Goal: Task Accomplishment & Management: Use online tool/utility

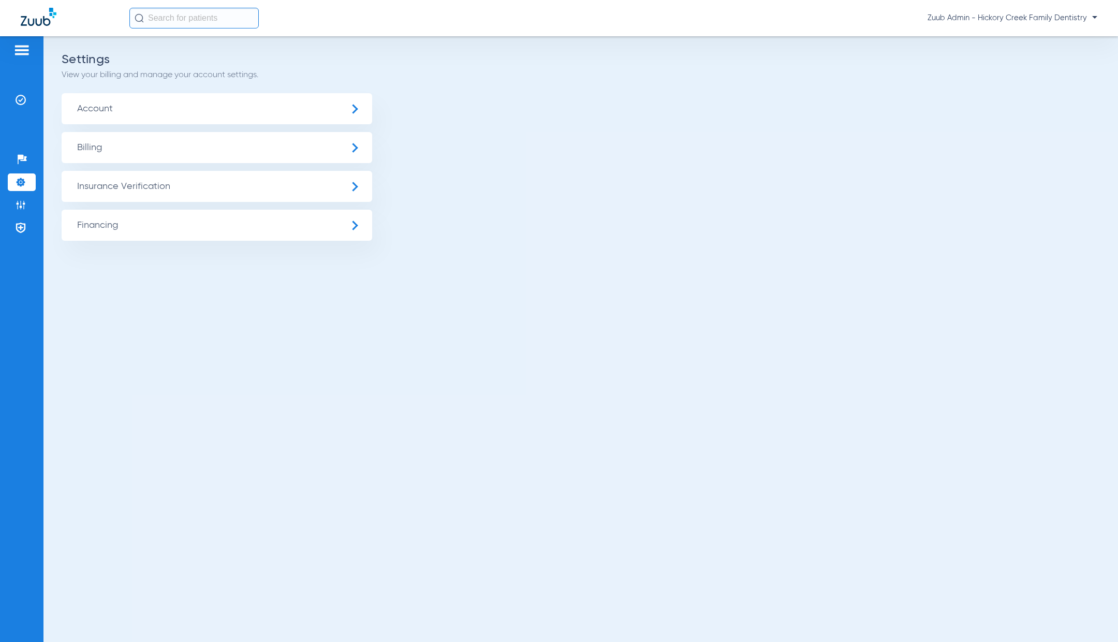
click at [124, 190] on span "Insurance Verification" at bounding box center [217, 186] width 310 height 31
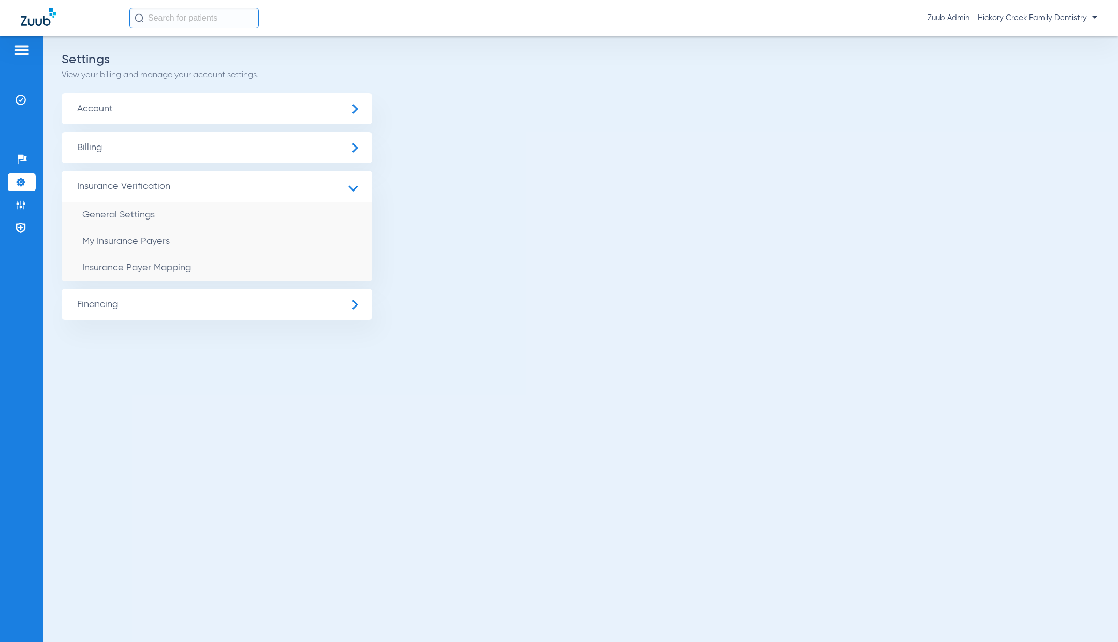
click at [236, 259] on li "Insurance Payer Mapping" at bounding box center [217, 268] width 310 height 26
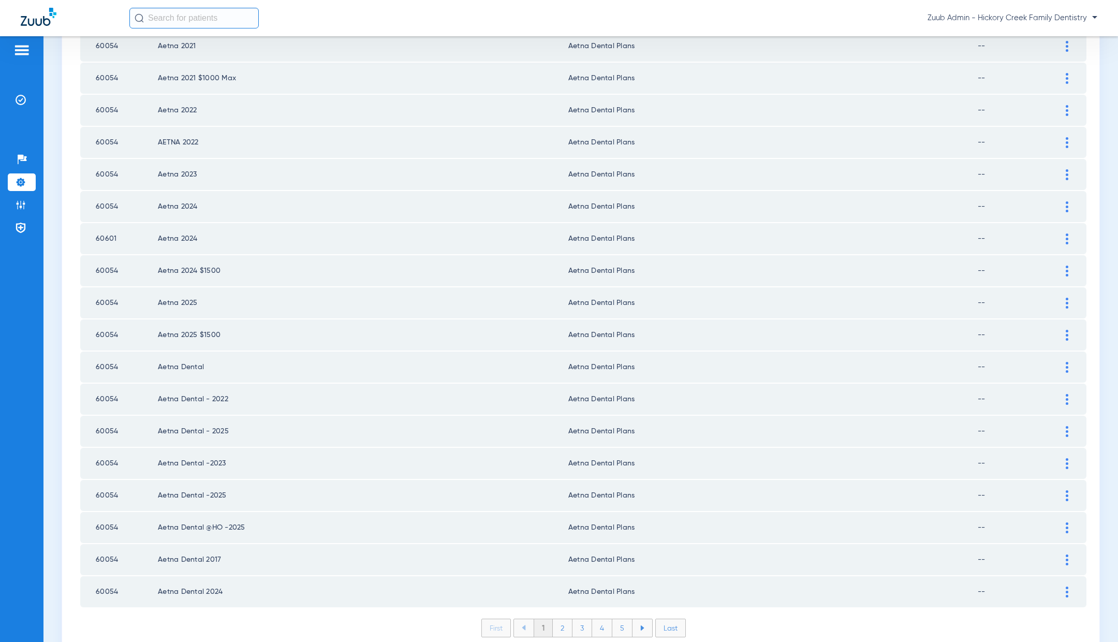
scroll to position [1208, 0]
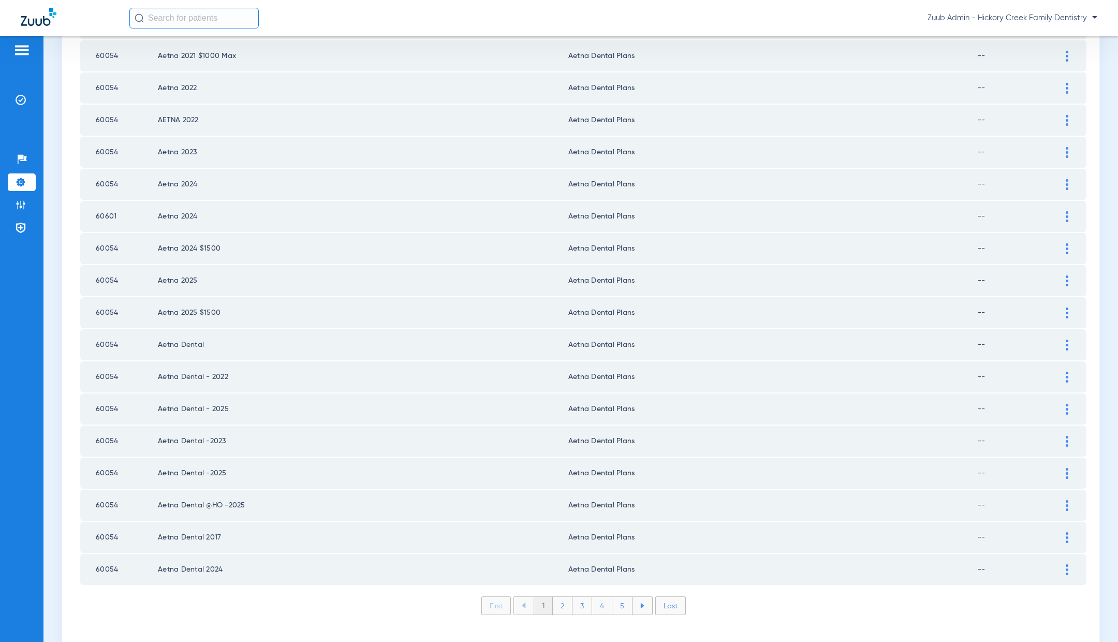
click at [567, 597] on li "2" at bounding box center [563, 606] width 20 height 18
click at [586, 597] on li "3" at bounding box center [582, 606] width 20 height 18
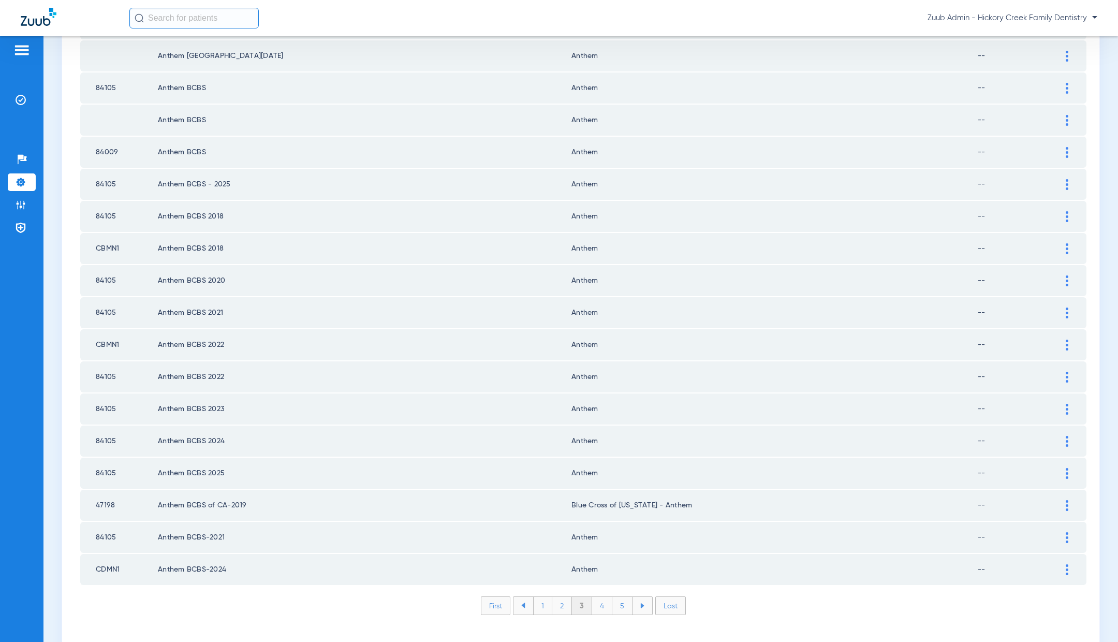
click at [603, 597] on li "4" at bounding box center [602, 606] width 20 height 18
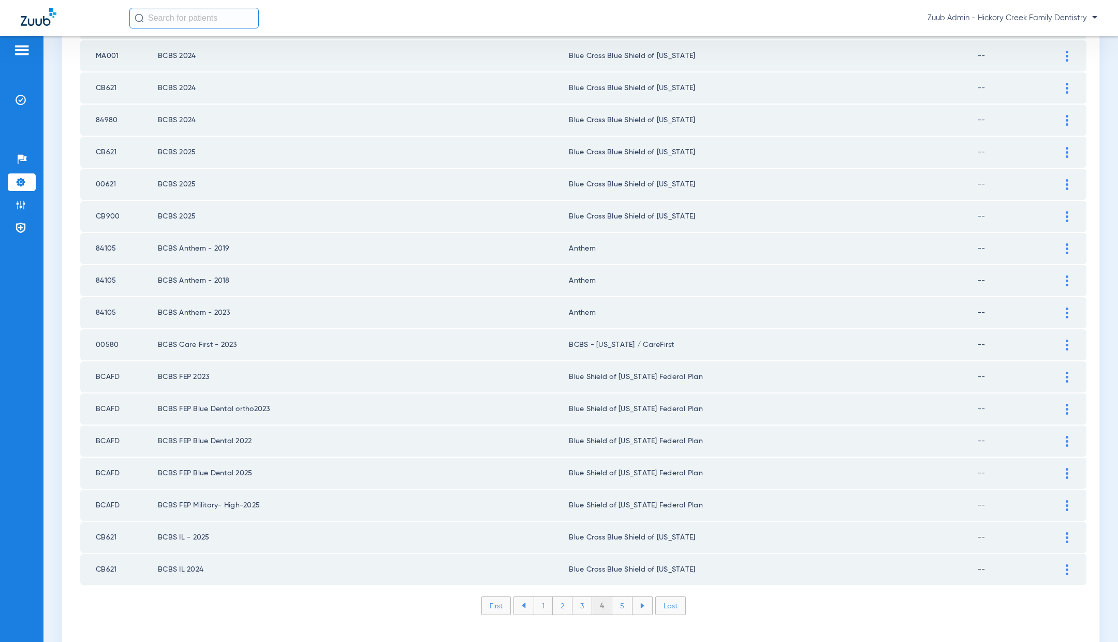
click at [623, 597] on li "5" at bounding box center [622, 606] width 20 height 18
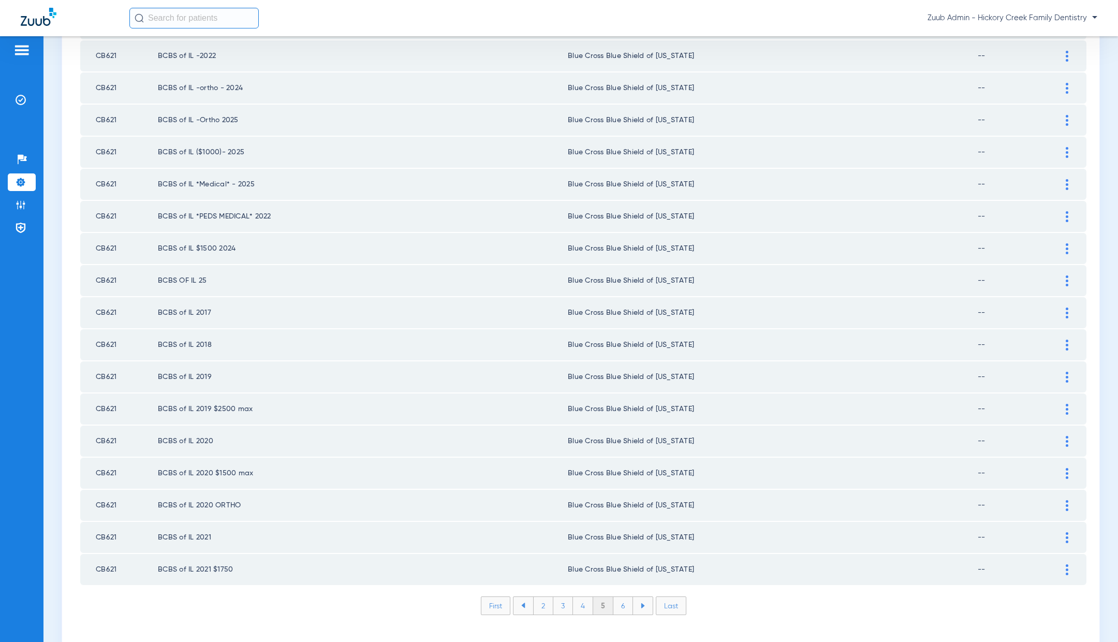
click at [621, 597] on li "6" at bounding box center [623, 606] width 20 height 18
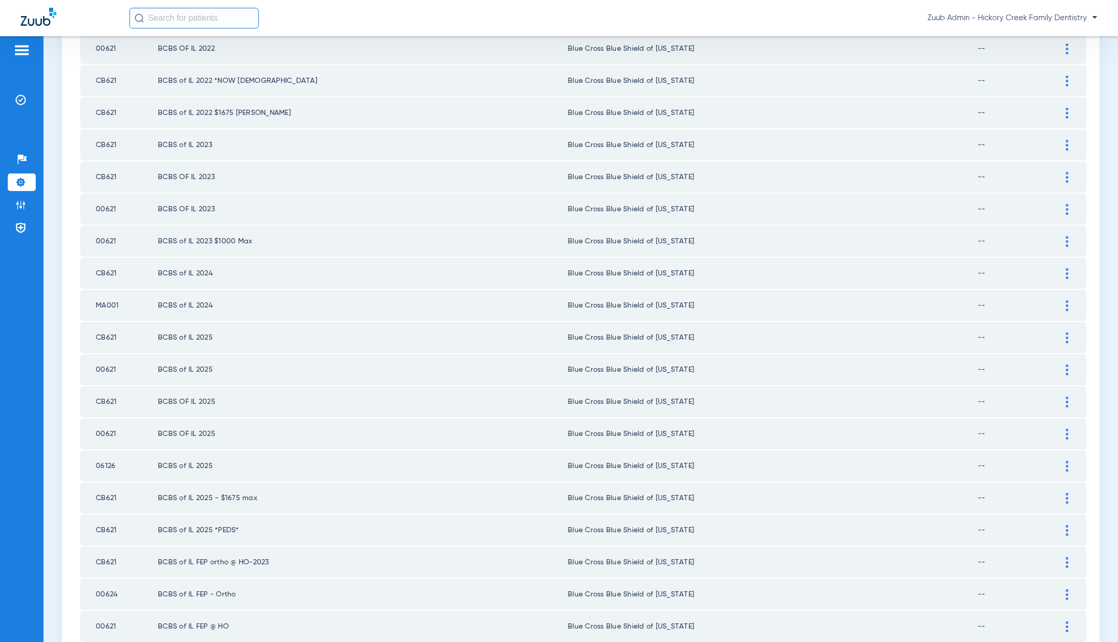
scroll to position [0, 0]
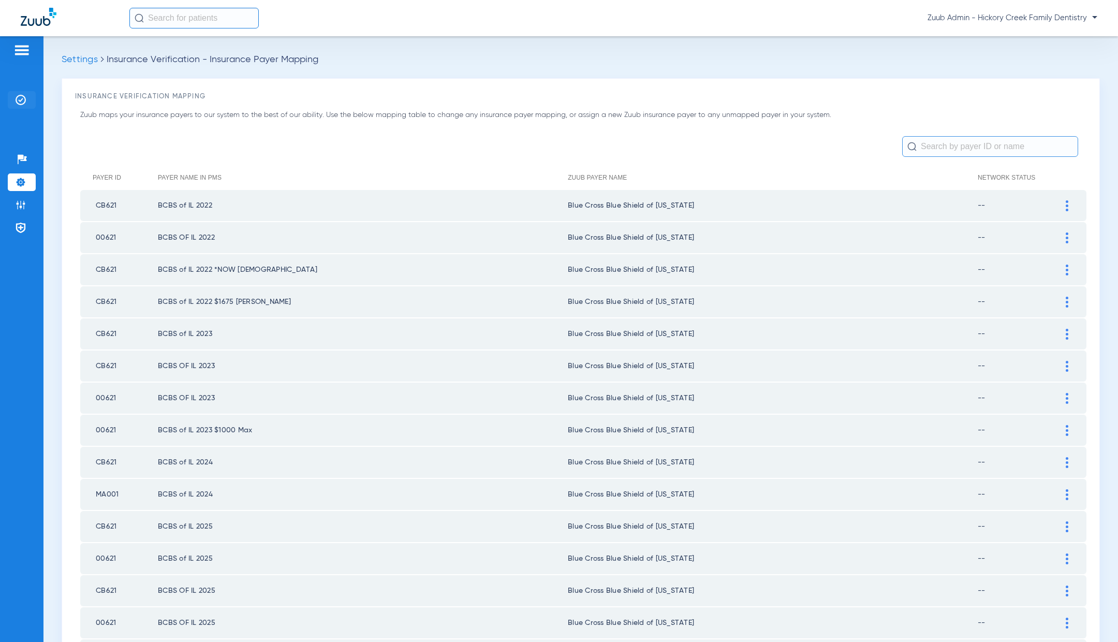
click at [25, 96] on img at bounding box center [21, 100] width 10 height 10
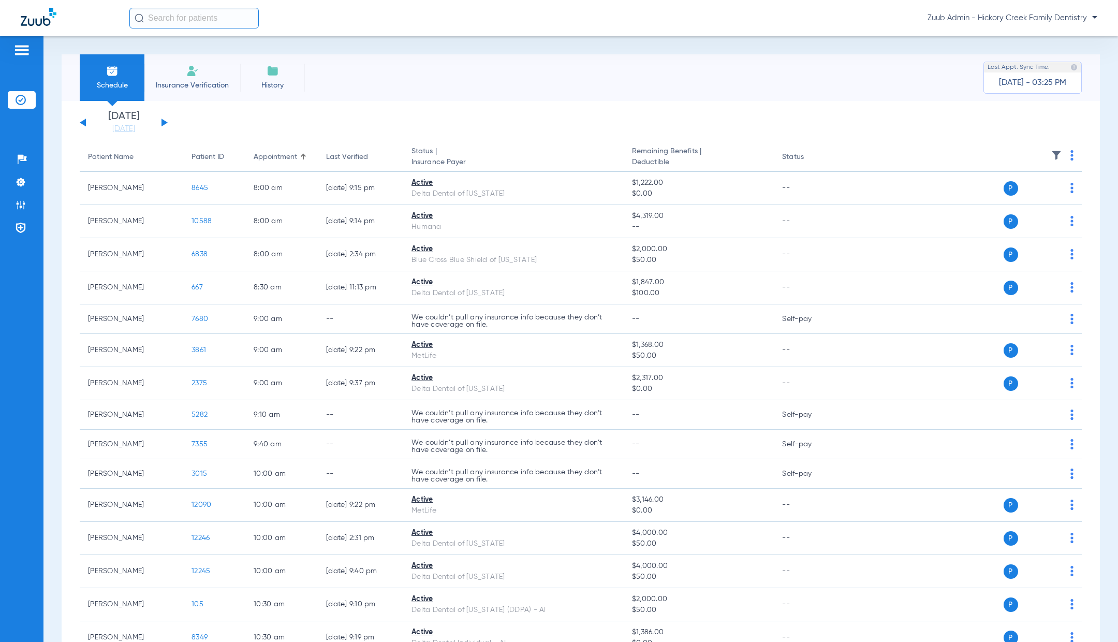
click at [165, 121] on button at bounding box center [164, 122] width 6 height 8
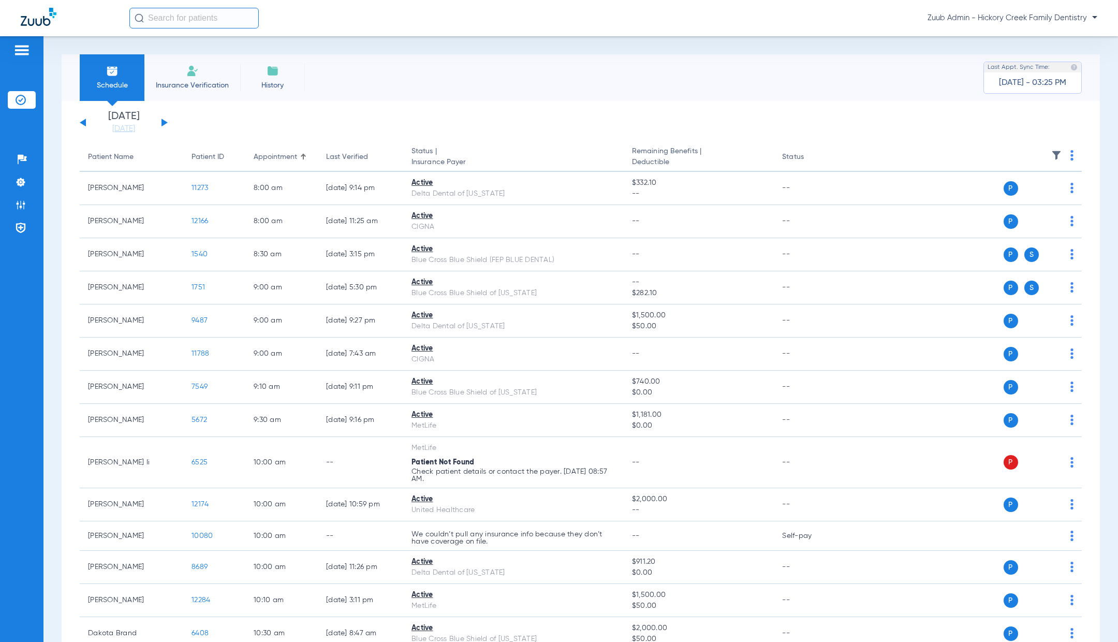
click at [159, 120] on div "[DATE] [DATE] [DATE] [DATE] [DATE] [DATE] [DATE] [DATE] [DATE] [DATE] [DATE] [D…" at bounding box center [124, 122] width 88 height 23
click at [165, 122] on button at bounding box center [164, 122] width 6 height 8
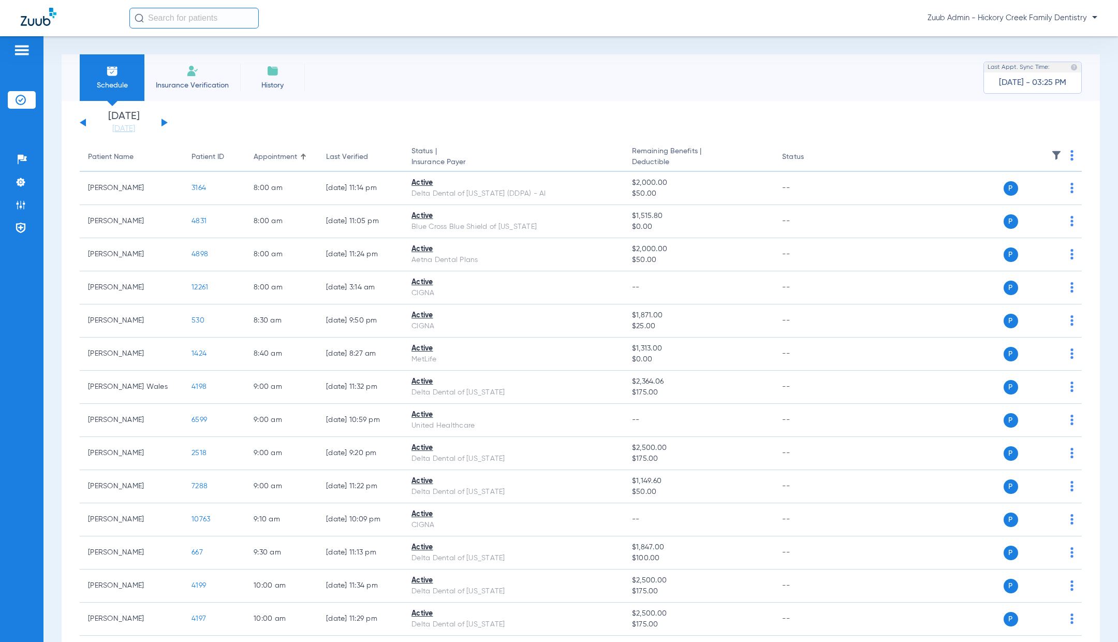
click at [162, 123] on button at bounding box center [164, 122] width 6 height 8
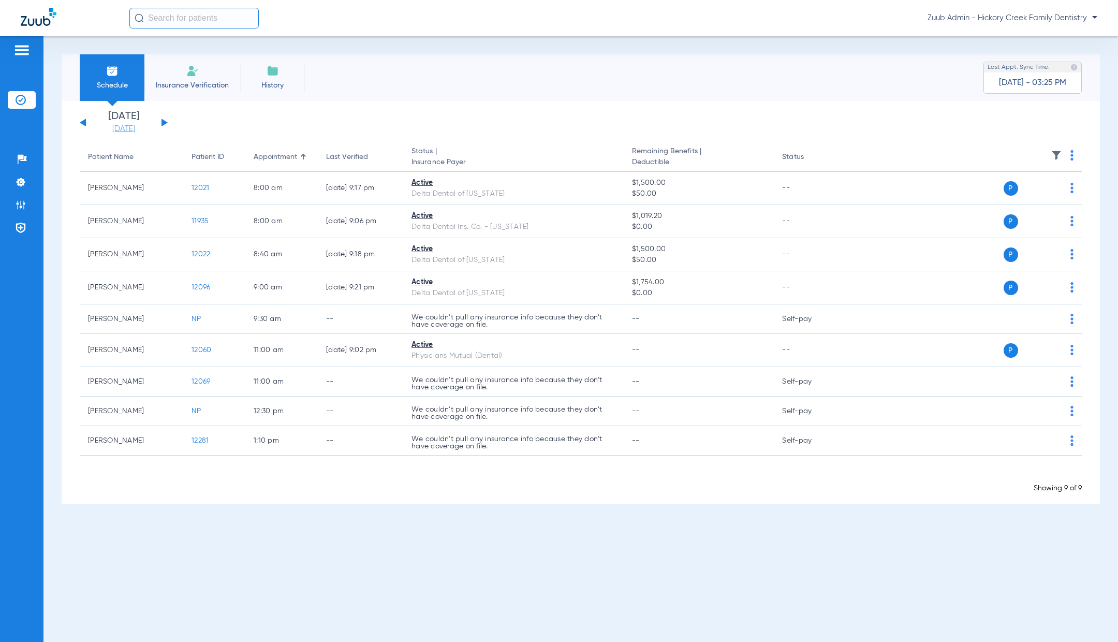
click at [127, 131] on link "[DATE]" at bounding box center [124, 129] width 62 height 10
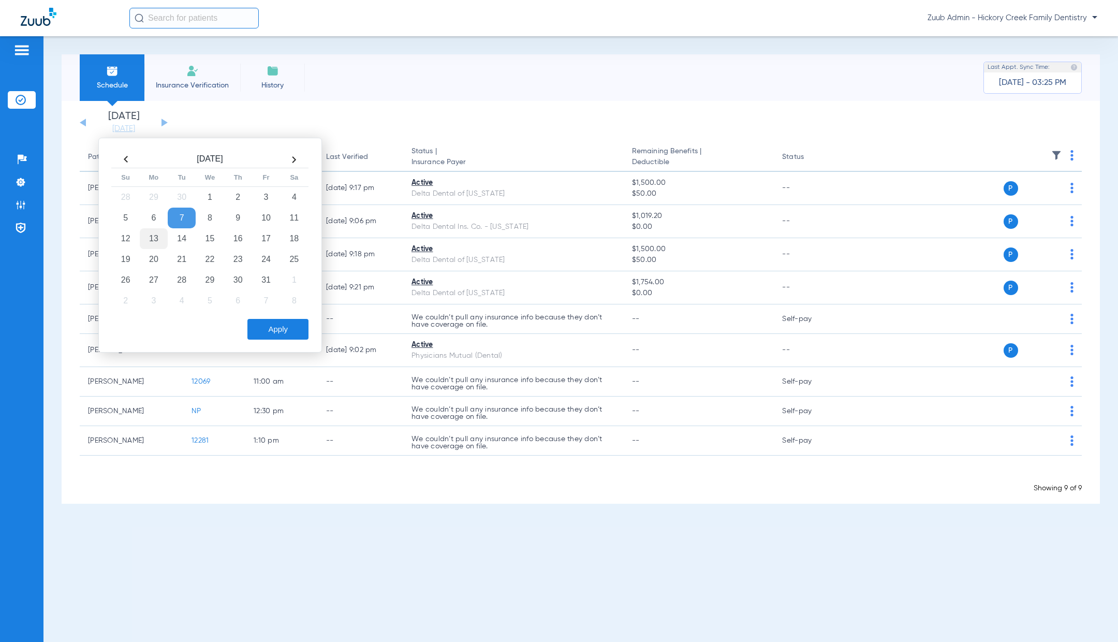
click at [151, 235] on td "13" at bounding box center [154, 238] width 28 height 21
click at [278, 319] on button "Apply" at bounding box center [277, 329] width 61 height 21
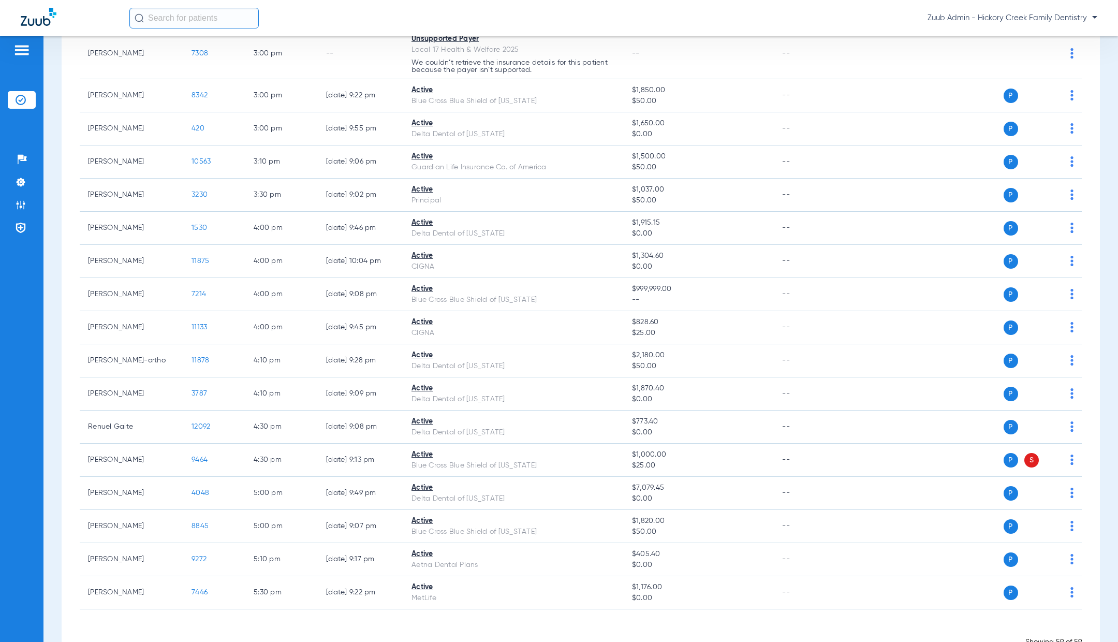
scroll to position [1621, 0]
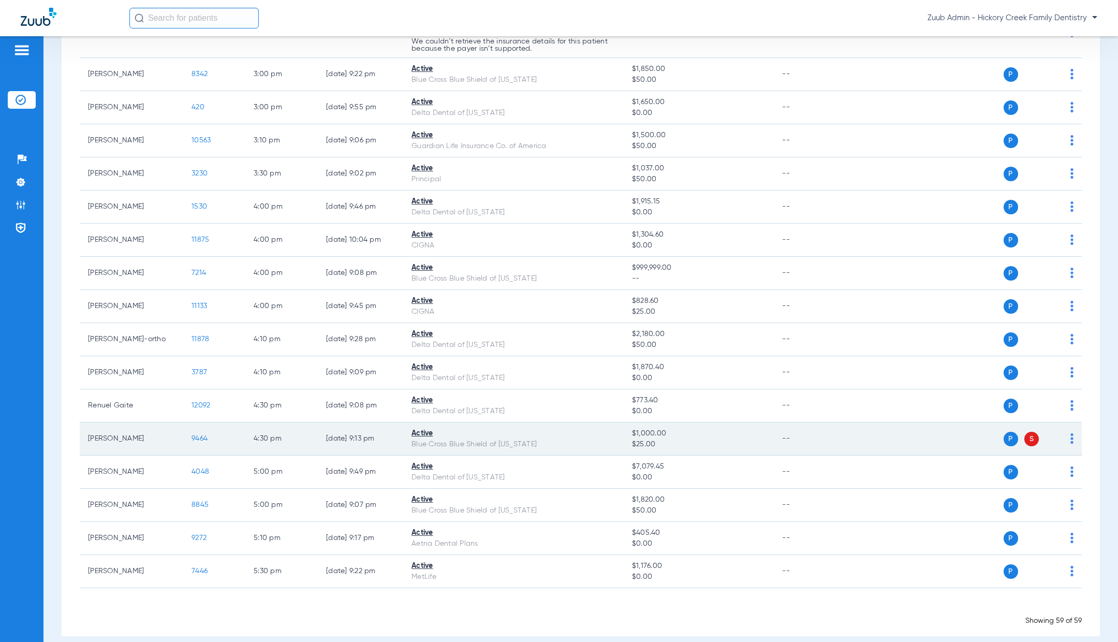
click at [203, 435] on span "9464" at bounding box center [199, 438] width 16 height 7
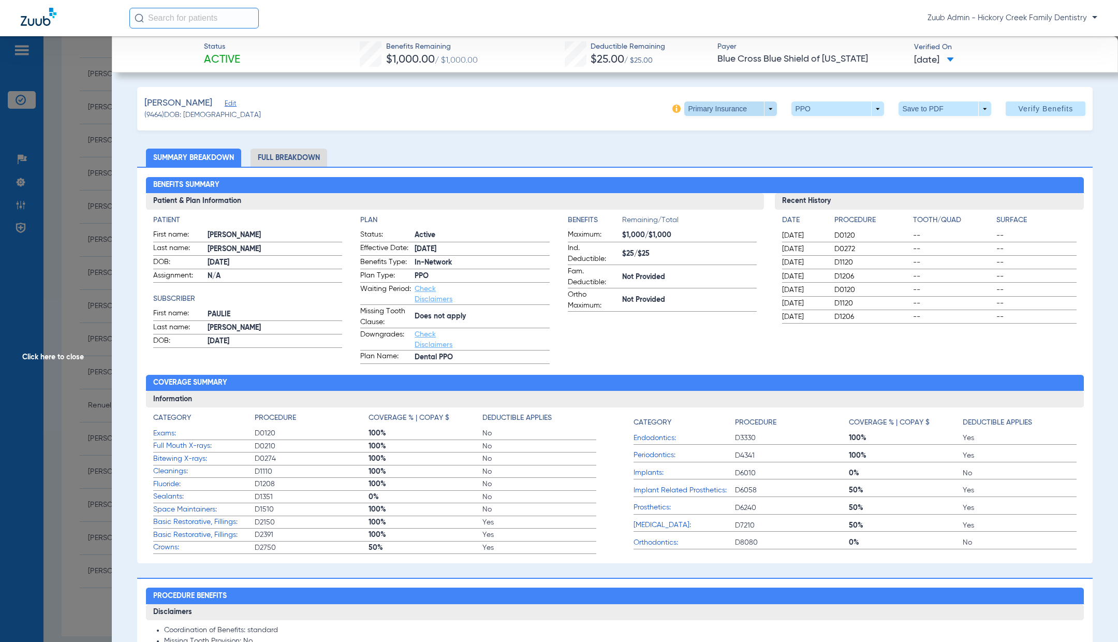
click at [770, 113] on span at bounding box center [730, 108] width 93 height 14
click at [753, 147] on span "Secondary Insurance" at bounding box center [727, 149] width 68 height 7
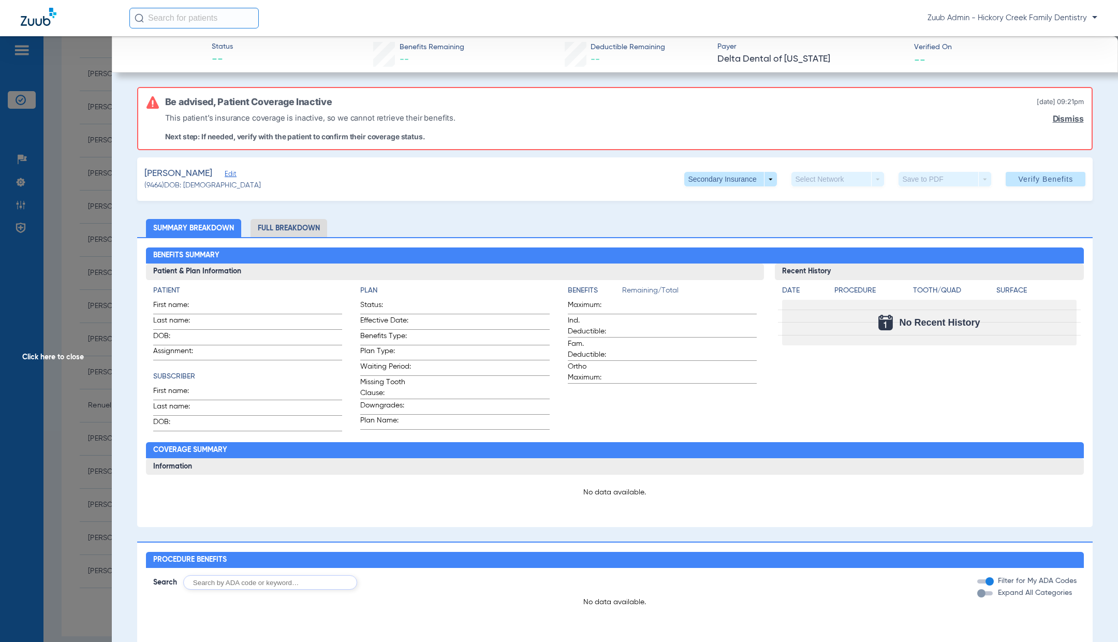
click at [41, 357] on span "Click here to close" at bounding box center [56, 357] width 112 height 642
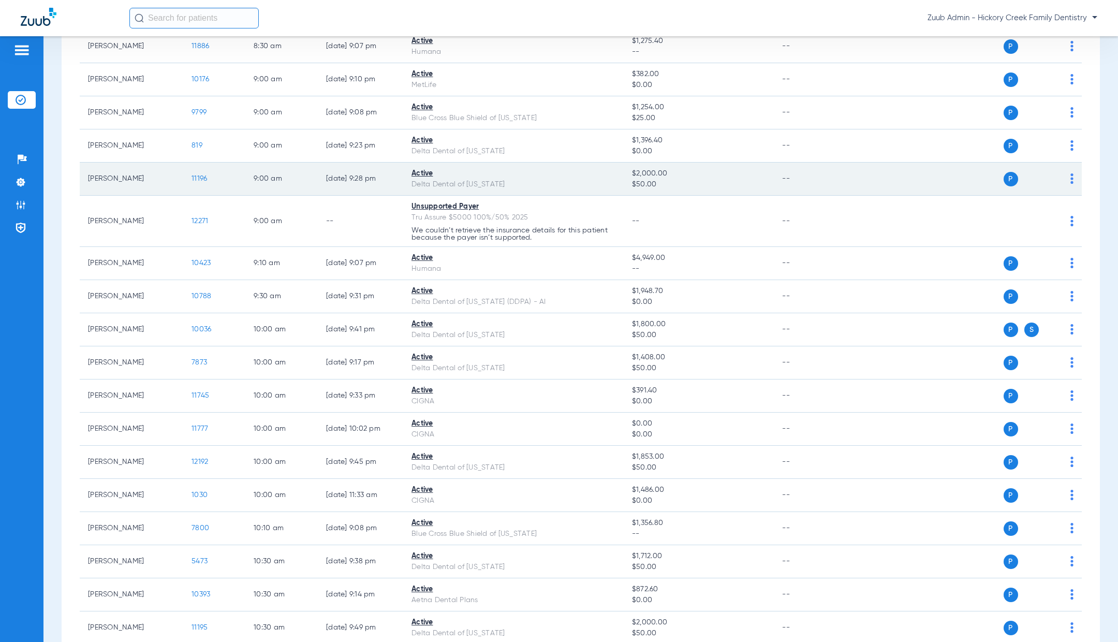
scroll to position [0, 0]
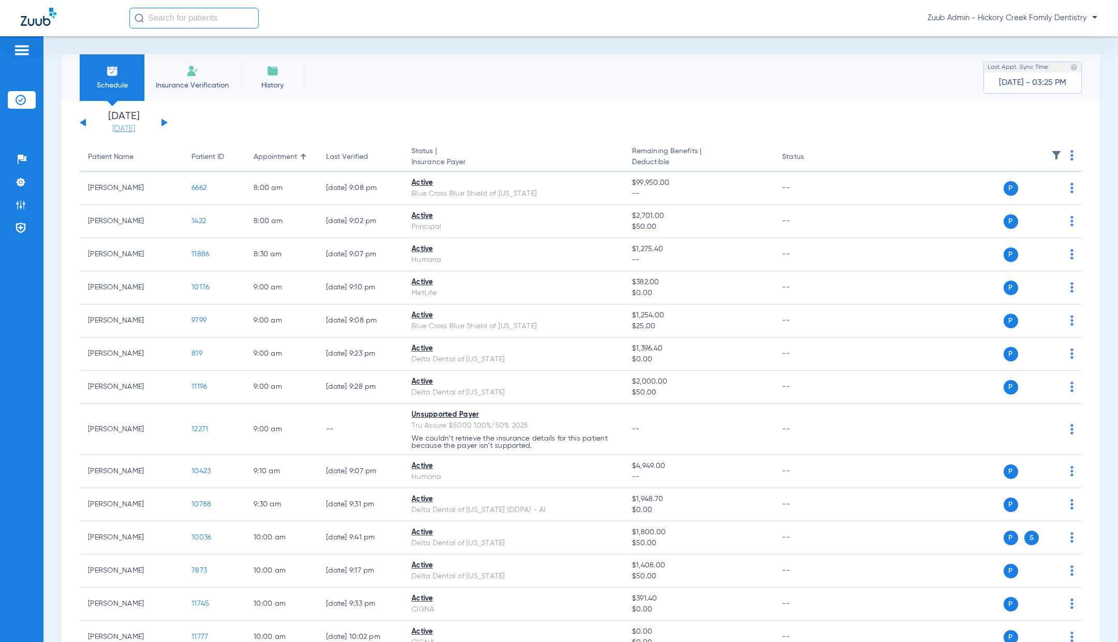
click at [121, 127] on link "[DATE]" at bounding box center [124, 129] width 62 height 10
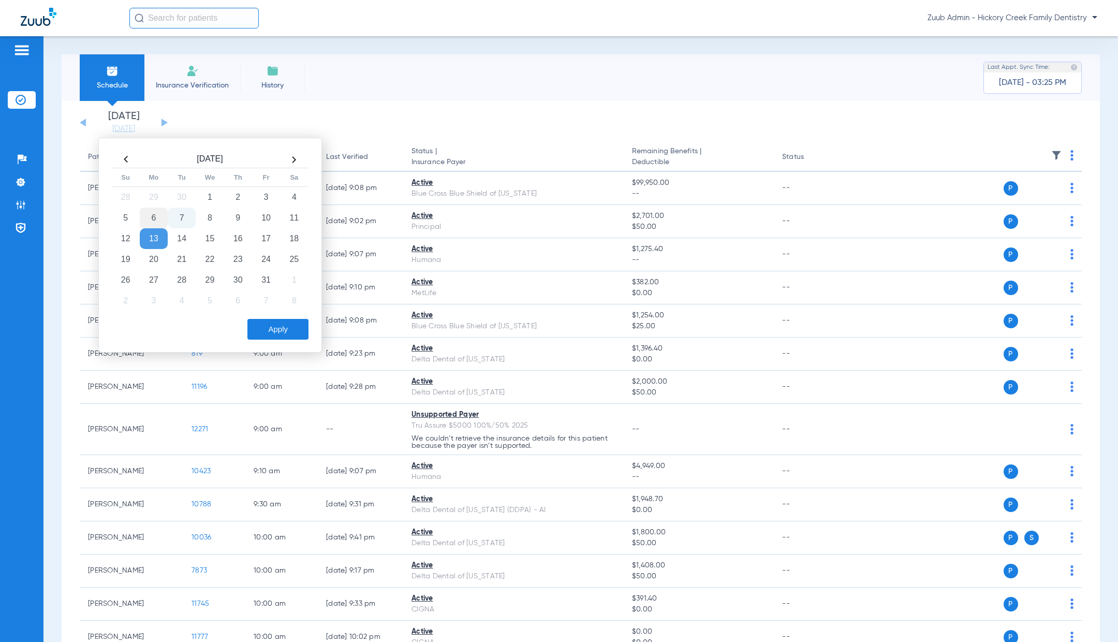
click at [153, 214] on td "6" at bounding box center [154, 218] width 28 height 21
click at [282, 322] on button "Apply" at bounding box center [277, 329] width 61 height 21
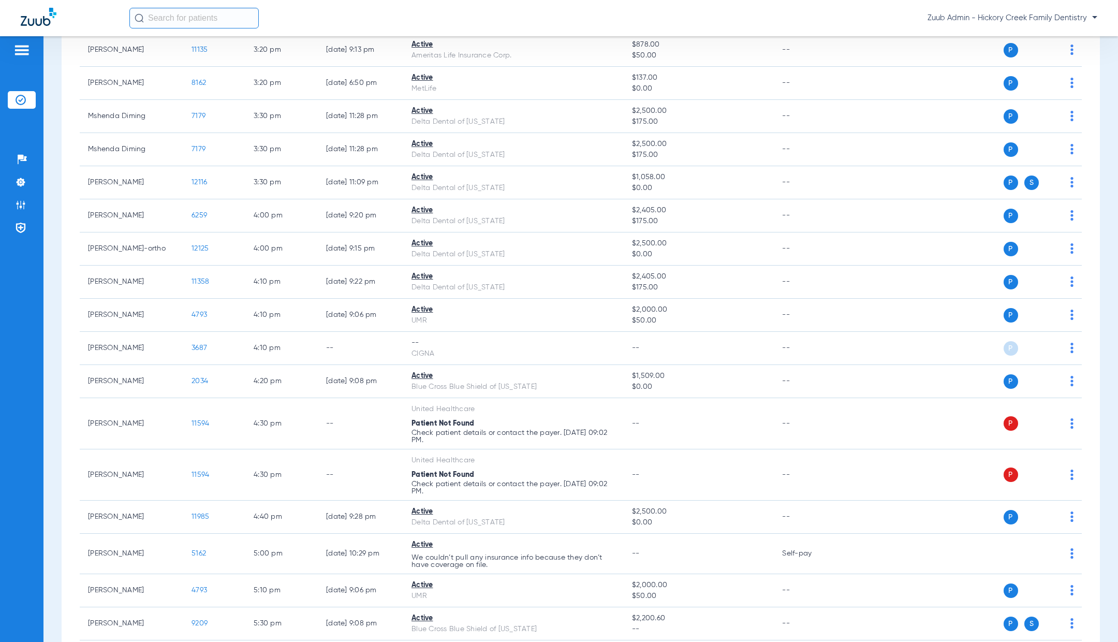
scroll to position [1384, 0]
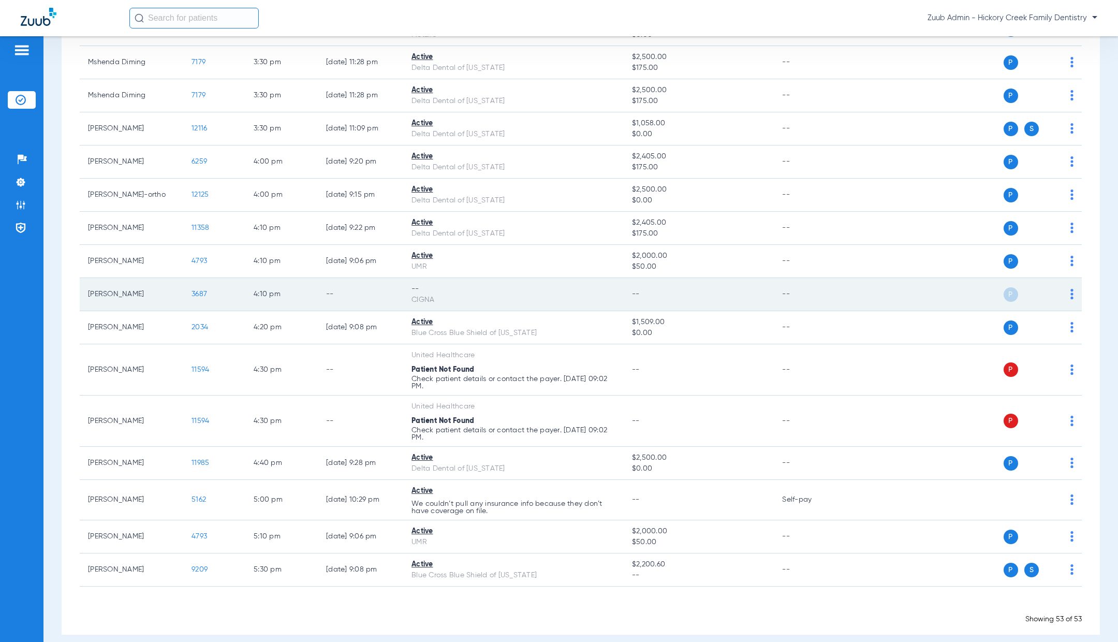
click at [198, 290] on span "3687" at bounding box center [199, 293] width 16 height 7
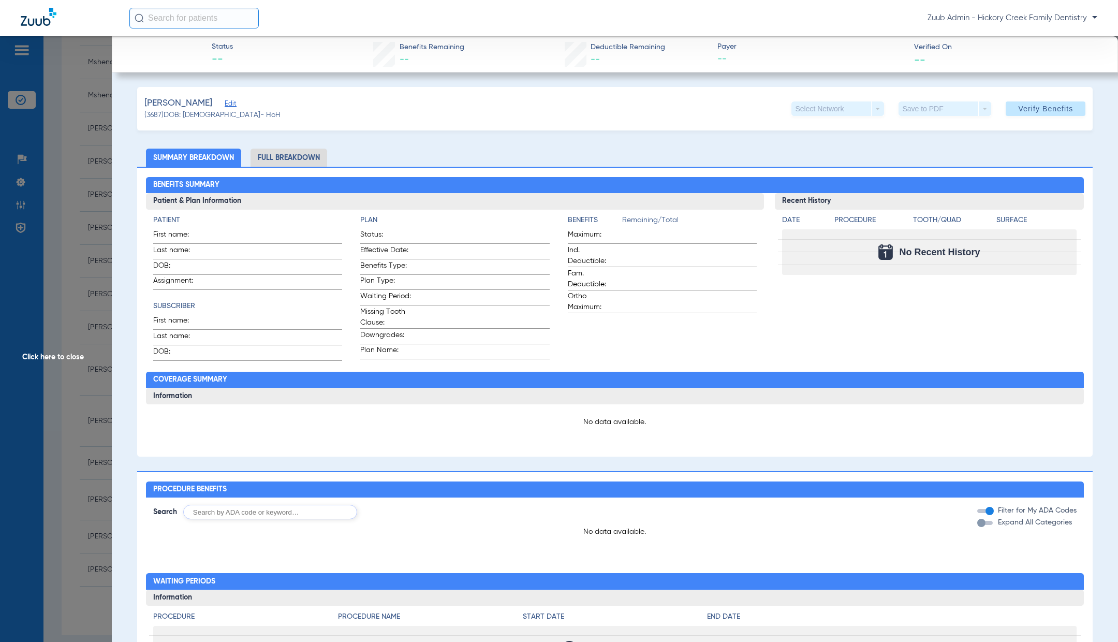
click at [225, 104] on span "Edit" at bounding box center [229, 105] width 9 height 10
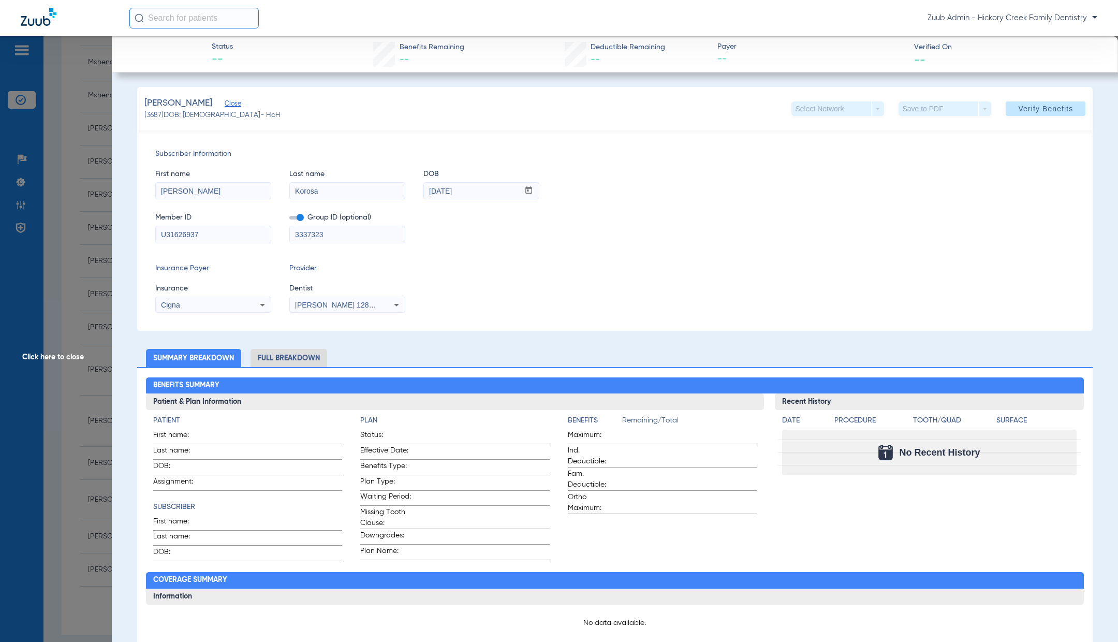
click at [71, 357] on span "Click here to close" at bounding box center [56, 357] width 112 height 642
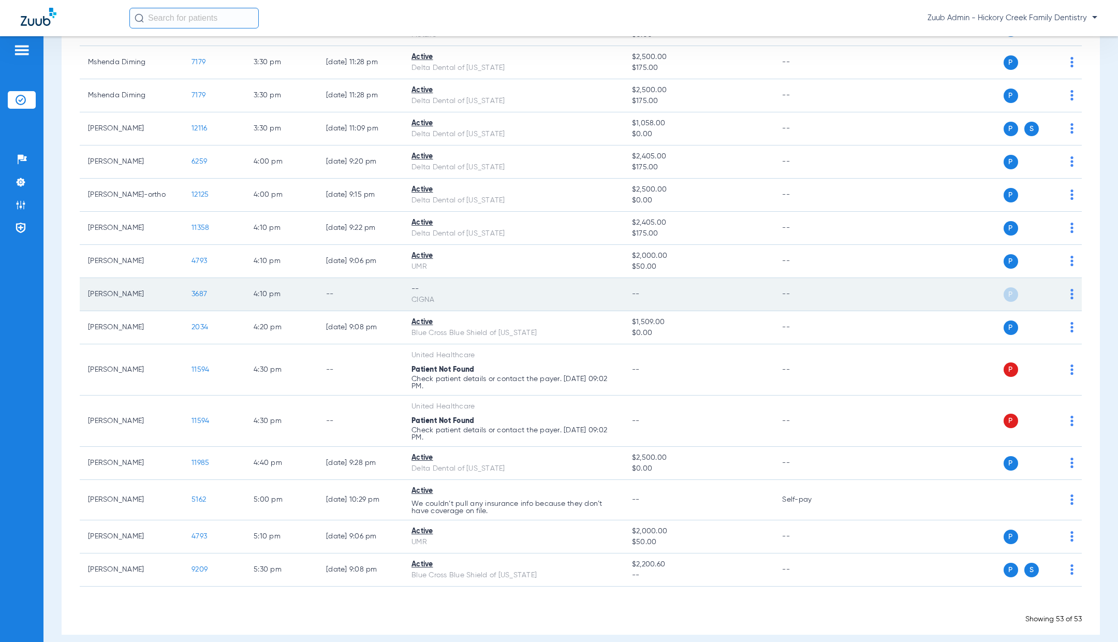
click at [1073, 289] on img at bounding box center [1071, 294] width 3 height 10
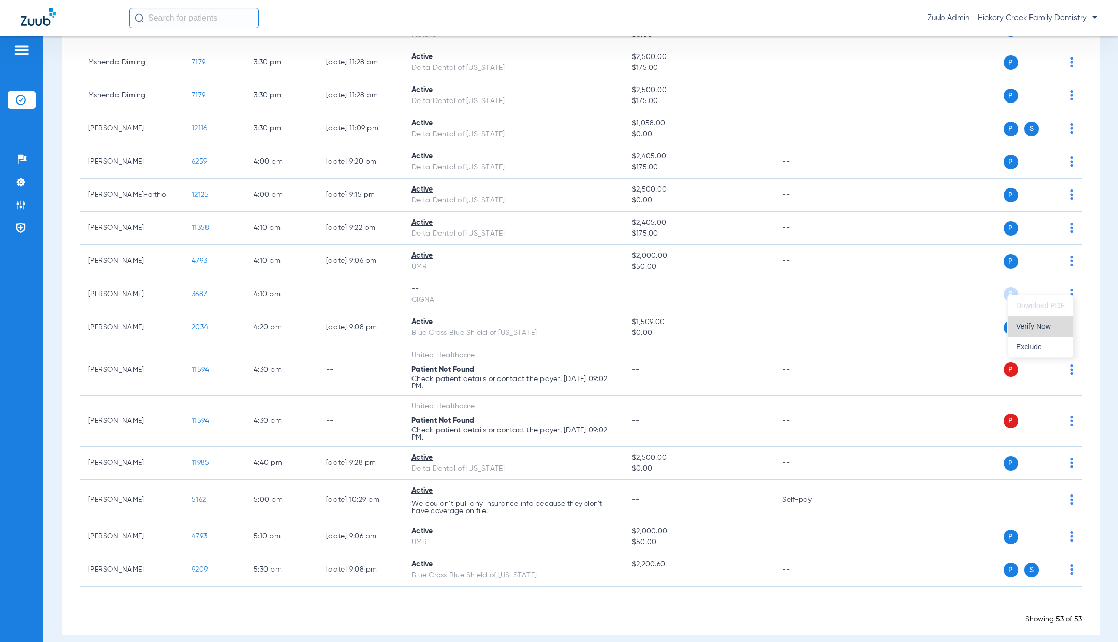
click at [1050, 321] on button "Verify Now" at bounding box center [1040, 326] width 65 height 21
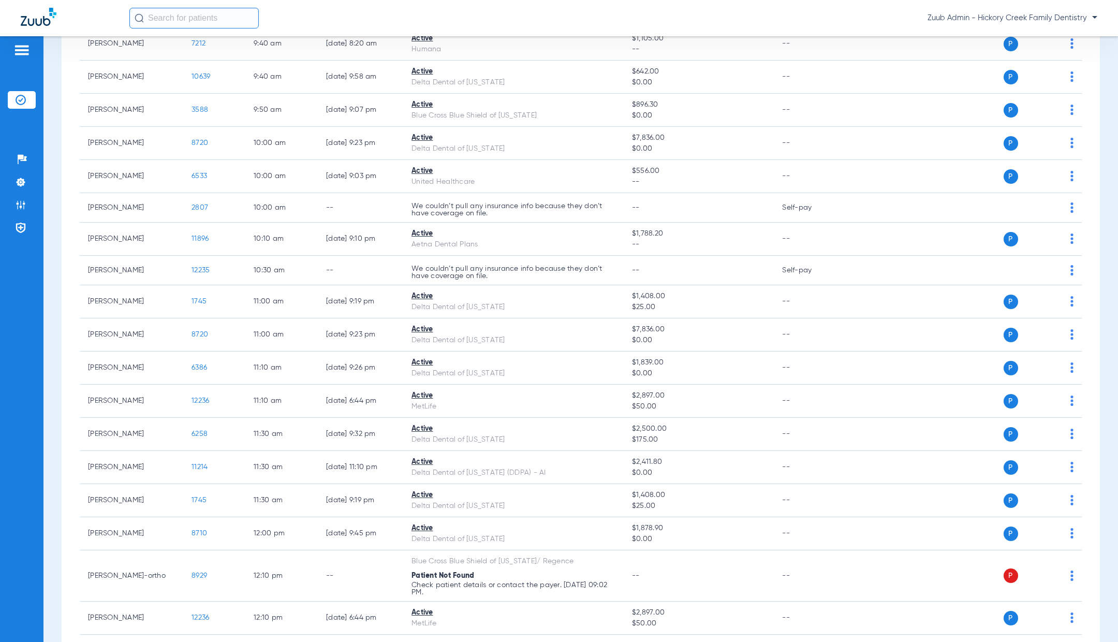
scroll to position [422, 0]
